Goal: Task Accomplishment & Management: Manage account settings

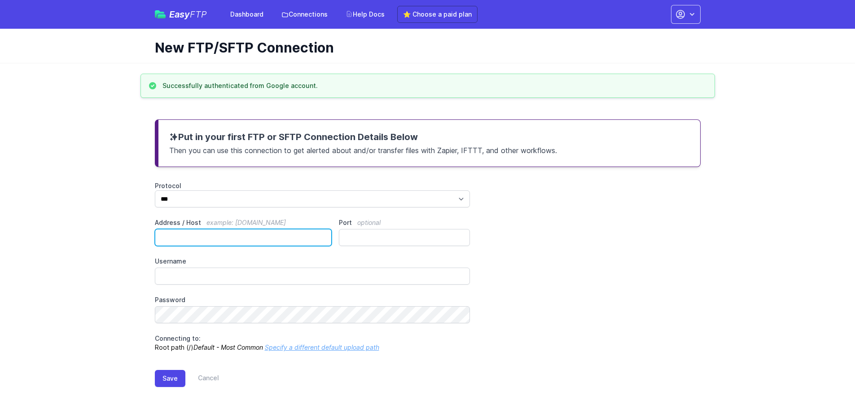
click at [234, 233] on input "Address / Host example: [DOMAIN_NAME]" at bounding box center [243, 237] width 177 height 17
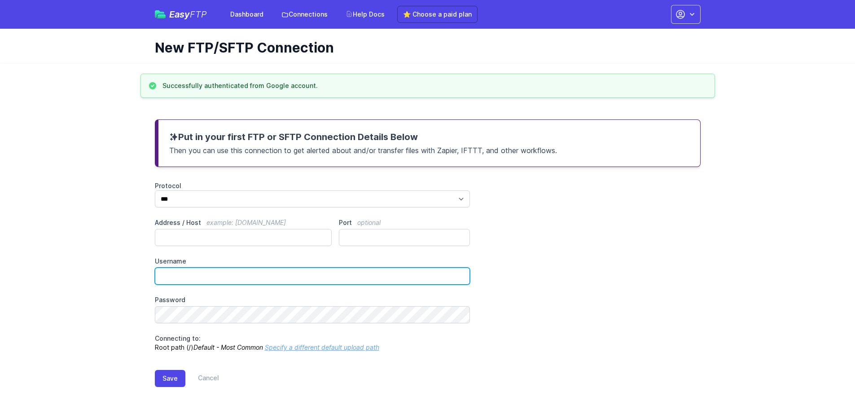
click at [187, 272] on input "Username" at bounding box center [313, 275] width 316 height 17
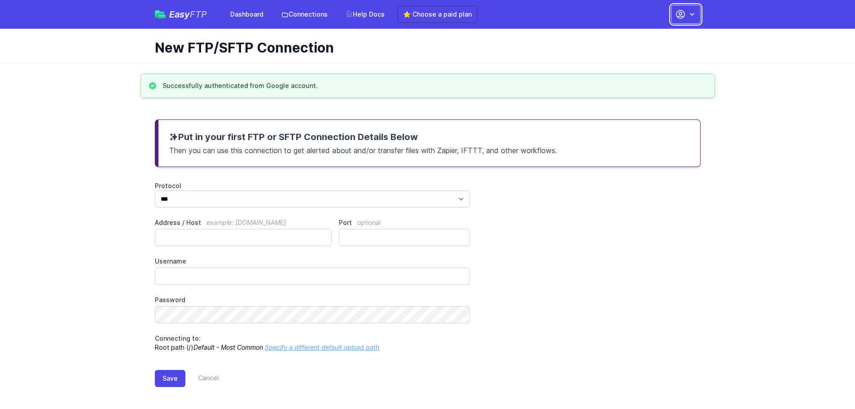
click at [682, 9] on icon "button" at bounding box center [680, 14] width 11 height 11
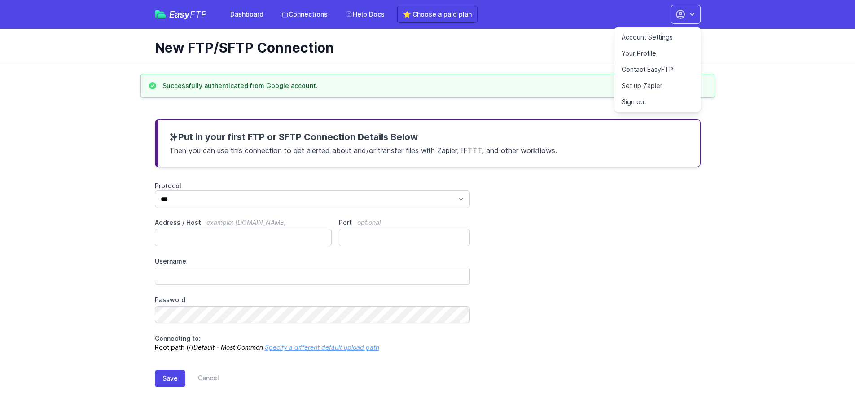
click at [654, 35] on link "Account Settings" at bounding box center [657, 37] width 86 height 16
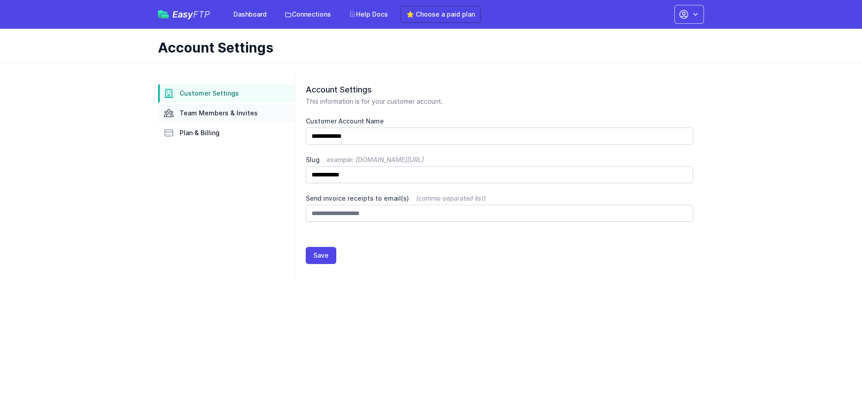
click at [238, 111] on span "Team Members & Invites" at bounding box center [219, 113] width 78 height 9
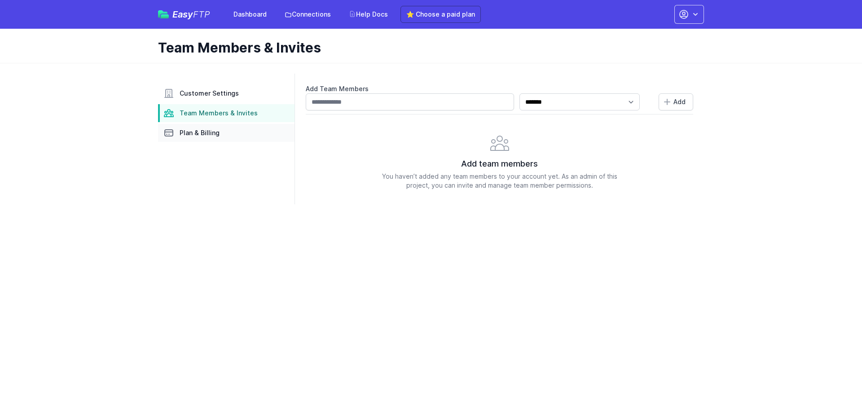
click at [229, 132] on link "Plan & Billing" at bounding box center [226, 133] width 136 height 18
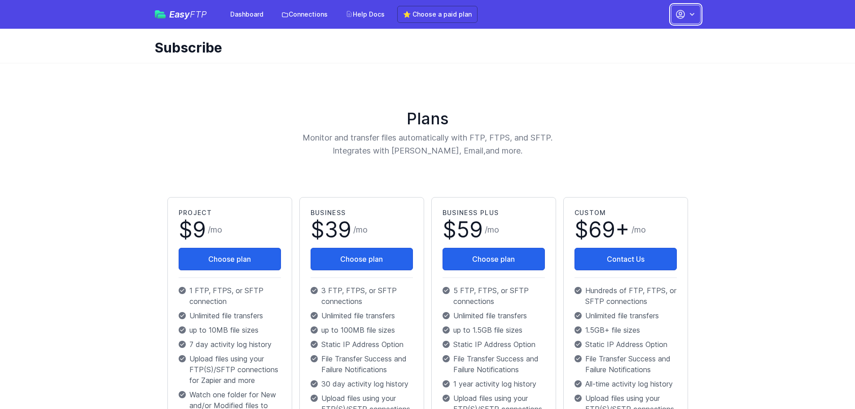
click at [683, 13] on icon "button" at bounding box center [680, 14] width 11 height 11
click at [648, 51] on link "Your Profile" at bounding box center [657, 53] width 86 height 16
click at [654, 37] on link "Account Settings" at bounding box center [657, 37] width 86 height 16
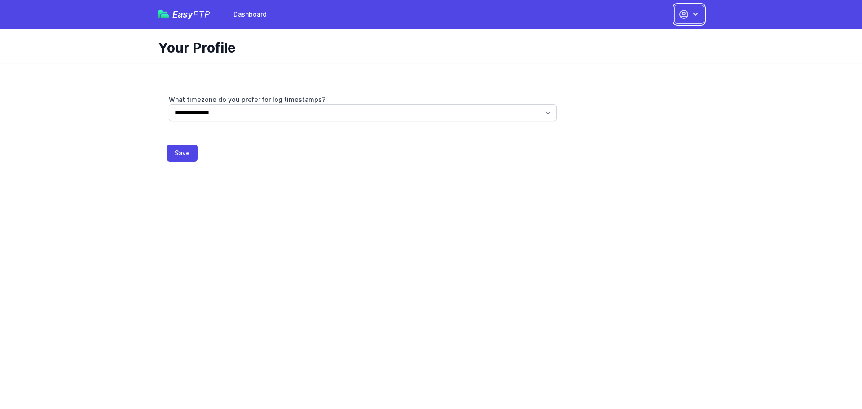
click at [699, 13] on icon "button" at bounding box center [695, 14] width 9 height 9
click at [204, 43] on h1 "Your Profile" at bounding box center [427, 47] width 539 height 16
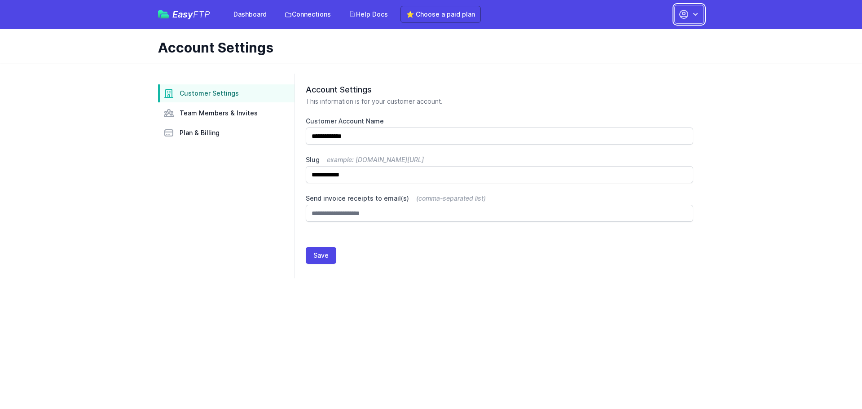
click at [686, 14] on icon "button" at bounding box center [683, 14] width 11 height 11
click at [656, 52] on link "Your Profile" at bounding box center [661, 53] width 86 height 16
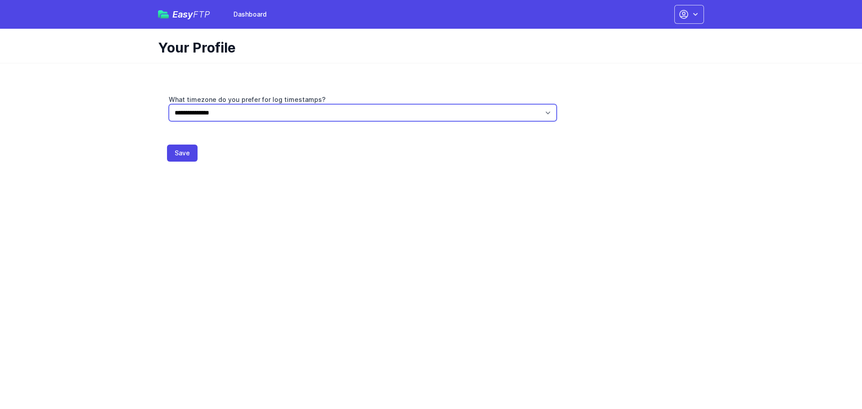
click at [452, 112] on select "**********" at bounding box center [363, 112] width 388 height 17
click at [333, 116] on select "**********" at bounding box center [363, 112] width 388 height 17
select select "*********"
click at [169, 104] on select "**********" at bounding box center [363, 112] width 388 height 17
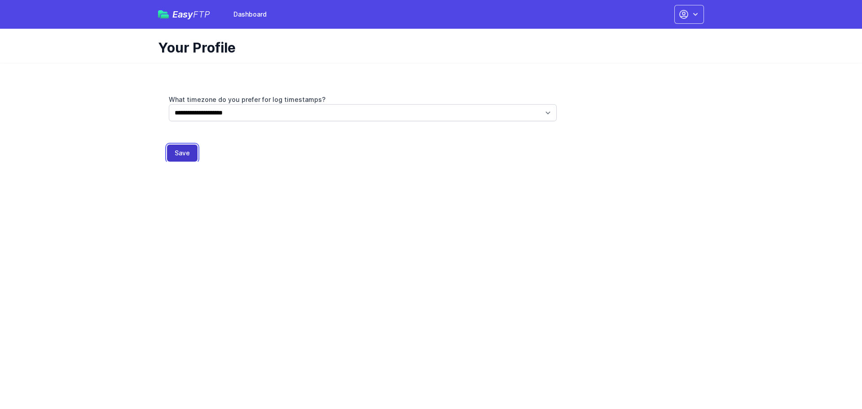
click at [180, 157] on button "Save" at bounding box center [182, 153] width 31 height 17
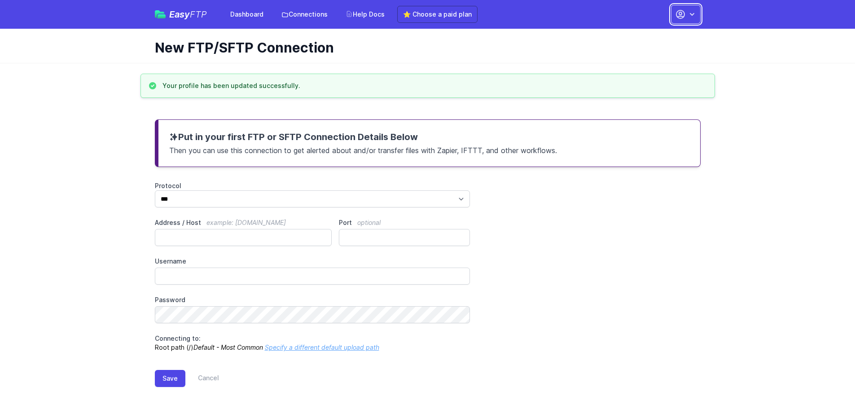
click at [684, 17] on icon "button" at bounding box center [680, 14] width 8 height 8
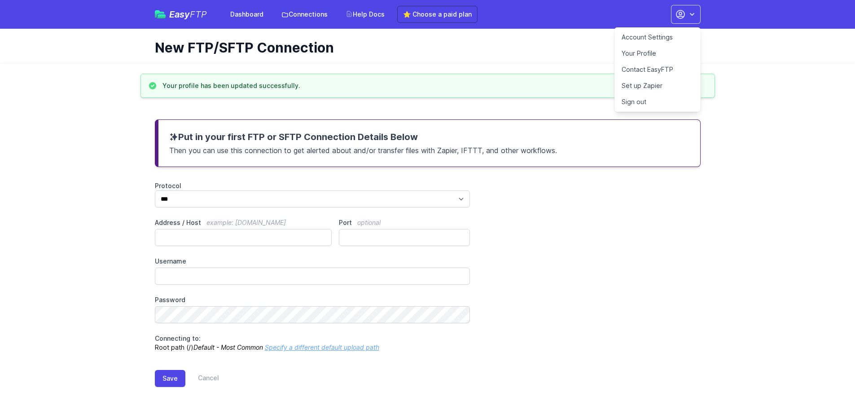
click at [654, 54] on link "Your Profile" at bounding box center [657, 53] width 86 height 16
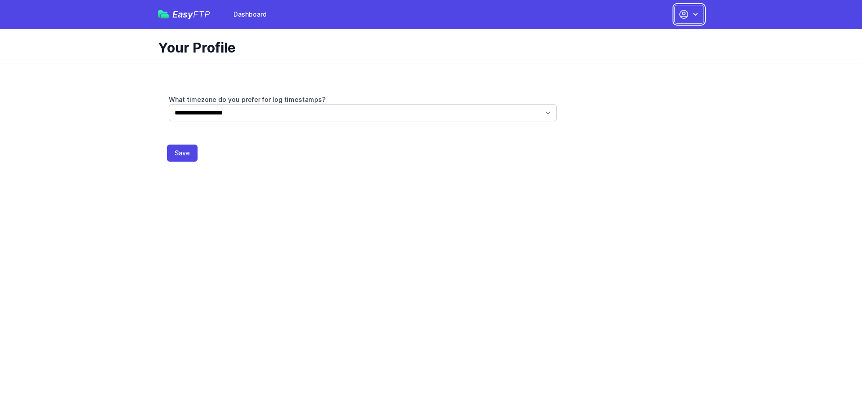
click at [702, 13] on button "button" at bounding box center [689, 14] width 30 height 19
click at [645, 88] on link "Sign out" at bounding box center [661, 86] width 86 height 16
